Goal: Task Accomplishment & Management: Manage account settings

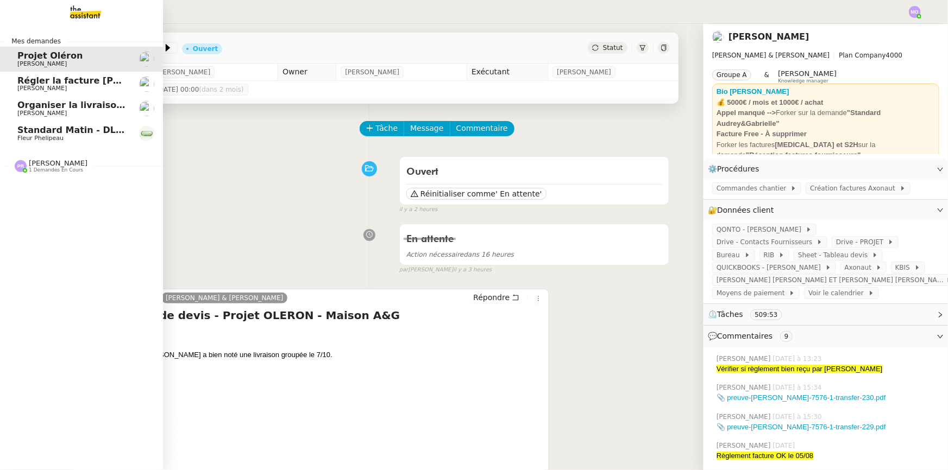
click at [71, 134] on span "Standard Matin - DLAB" at bounding box center [73, 130] width 112 height 10
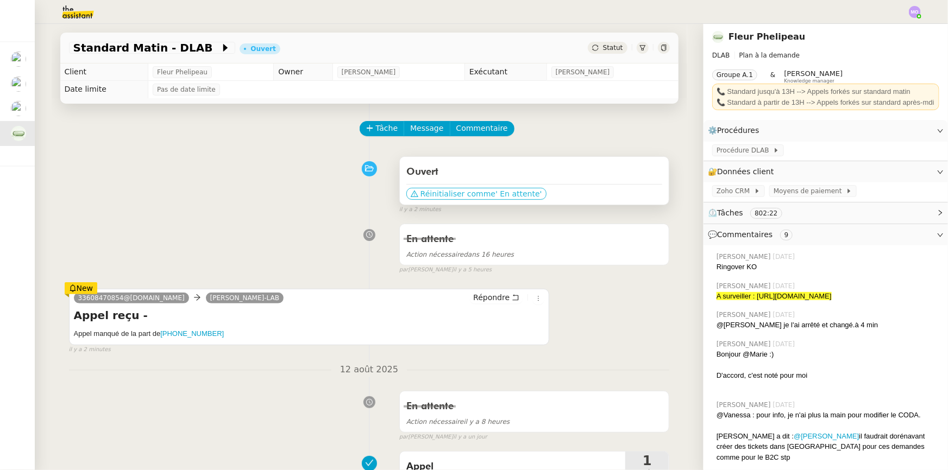
click at [476, 198] on span "Réinitialiser comme" at bounding box center [457, 193] width 75 height 11
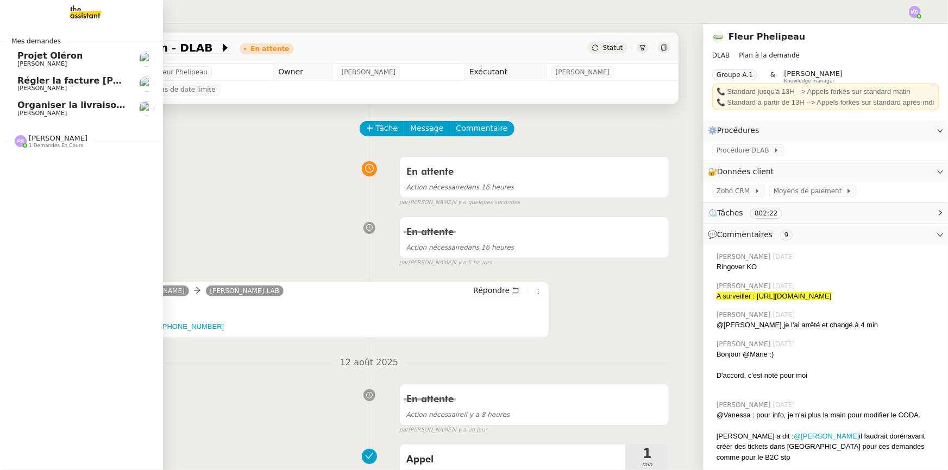
click at [71, 114] on span "[PERSON_NAME]" at bounding box center [72, 113] width 110 height 7
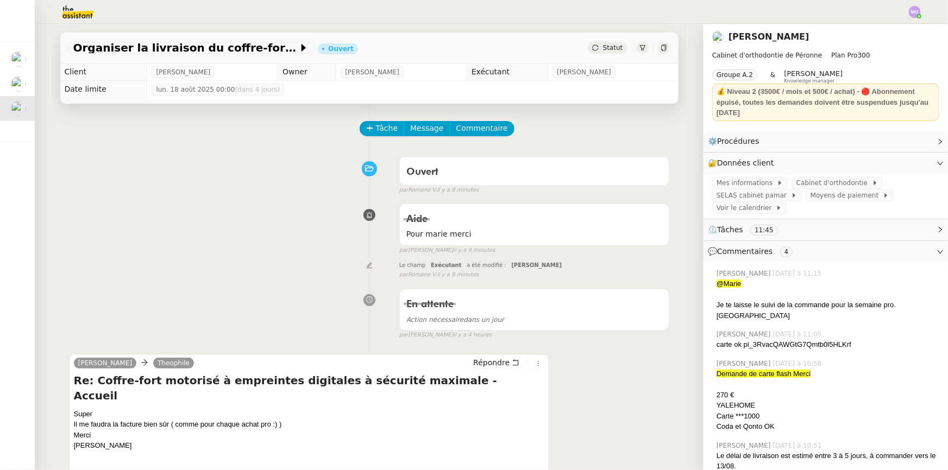
click at [607, 49] on span "Statut" at bounding box center [613, 48] width 20 height 8
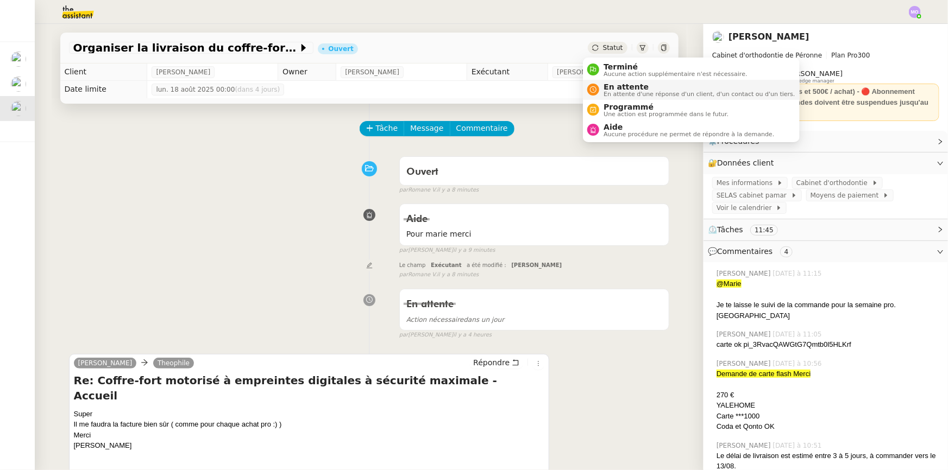
click at [617, 86] on span "En attente" at bounding box center [698, 87] width 191 height 9
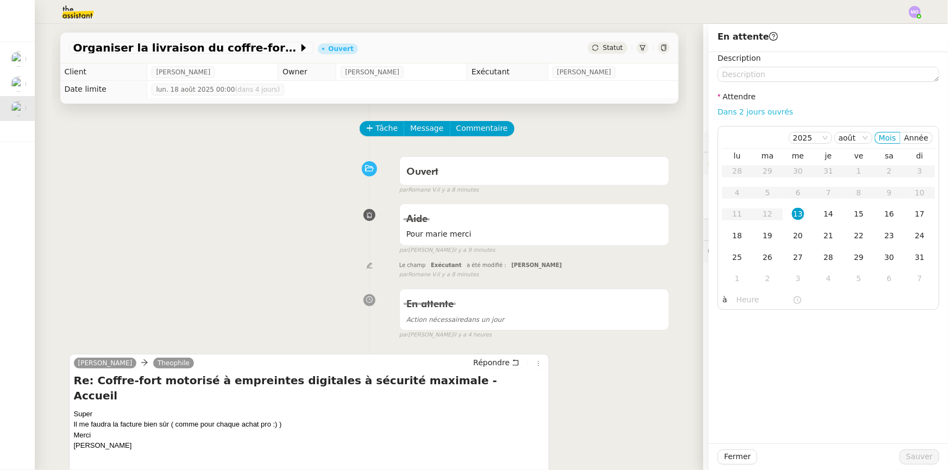
click at [741, 108] on link "Dans 2 jours ouvrés" at bounding box center [754, 112] width 75 height 9
type input "07:00"
click at [731, 242] on div "18" at bounding box center [737, 236] width 12 height 12
click at [908, 455] on span "Sauver" at bounding box center [919, 457] width 27 height 12
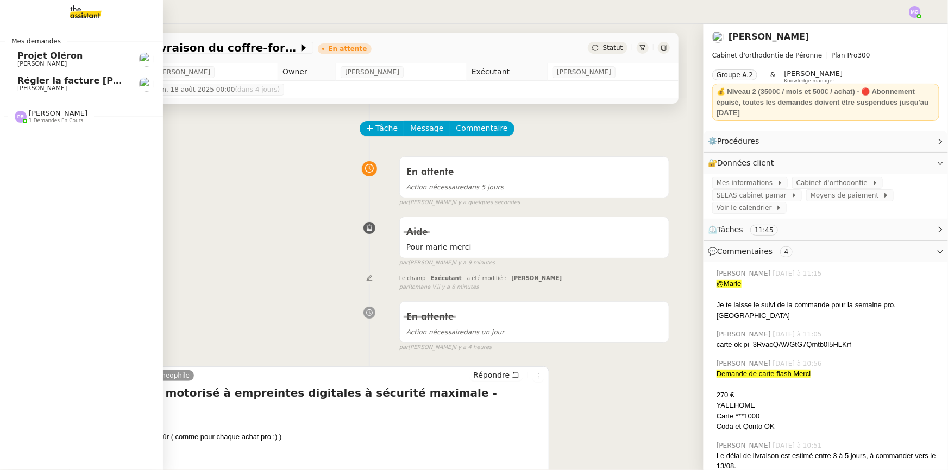
click at [87, 86] on span "[PERSON_NAME]" at bounding box center [72, 88] width 110 height 7
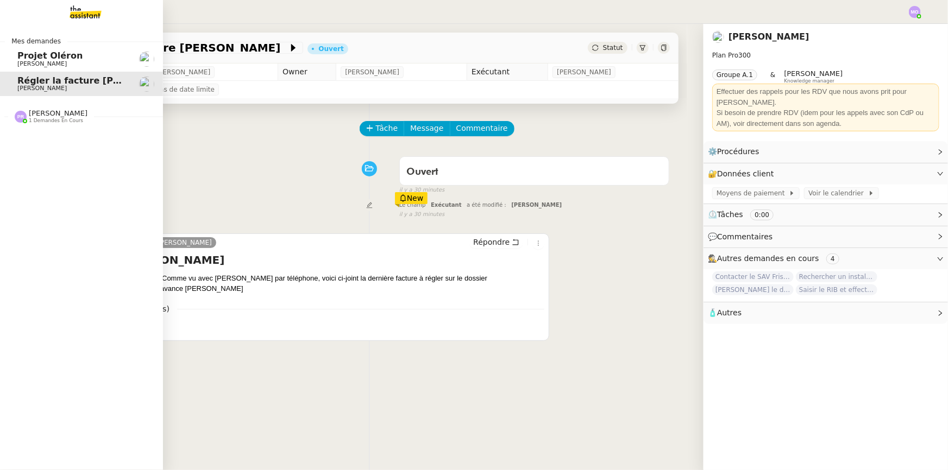
click at [58, 61] on span "[PERSON_NAME]" at bounding box center [41, 63] width 49 height 7
